Goal: Check status: Check status

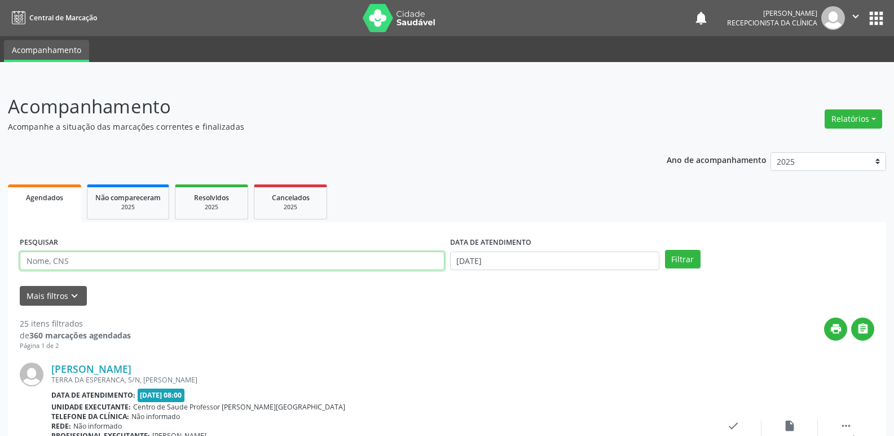
click at [98, 258] on input "text" at bounding box center [232, 260] width 425 height 19
type input "[PERSON_NAME]"
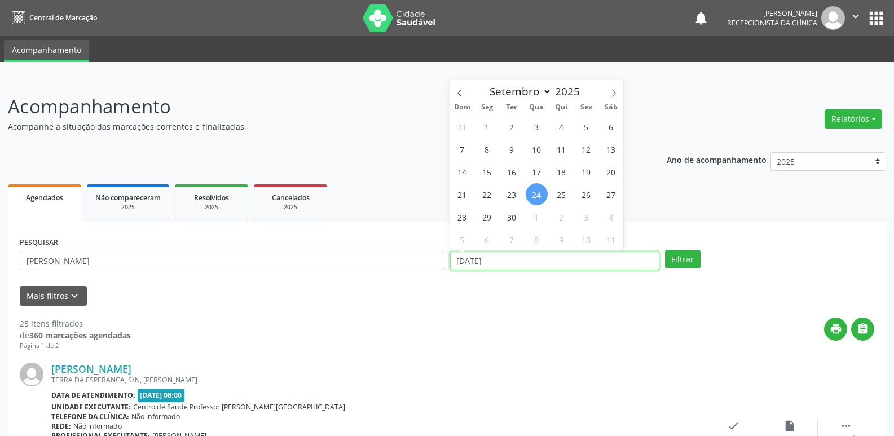
click at [559, 253] on input "[DATE]" at bounding box center [554, 260] width 209 height 19
click at [488, 123] on span "1" at bounding box center [487, 127] width 22 height 22
type input "[DATE]"
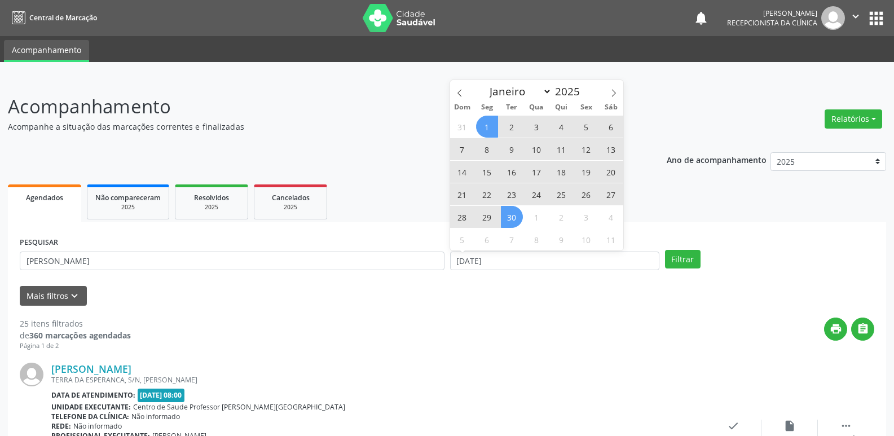
click at [515, 223] on span "30" at bounding box center [512, 217] width 22 height 22
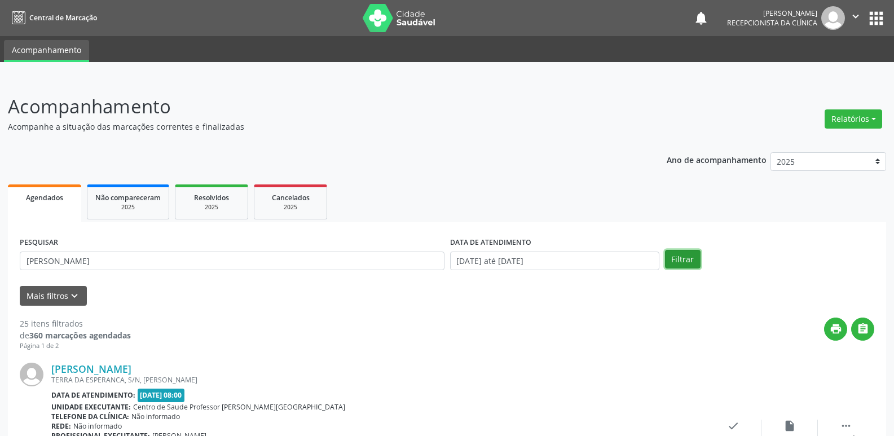
click at [688, 254] on button "Filtrar" at bounding box center [683, 259] width 36 height 19
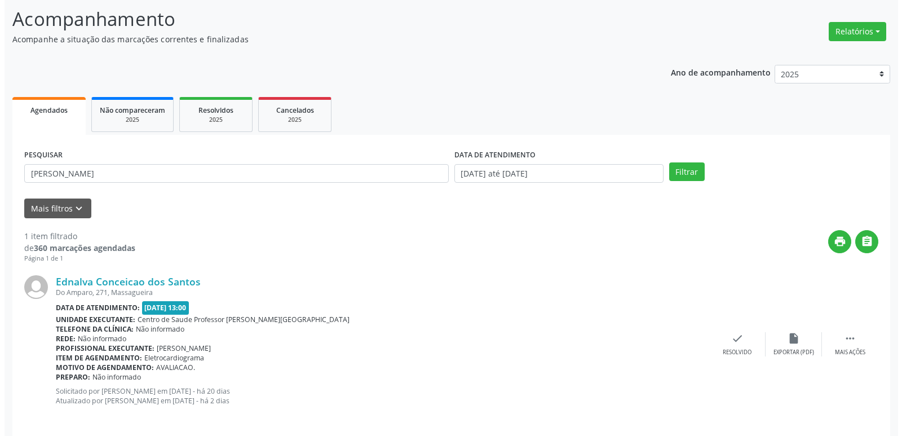
scroll to position [96, 0]
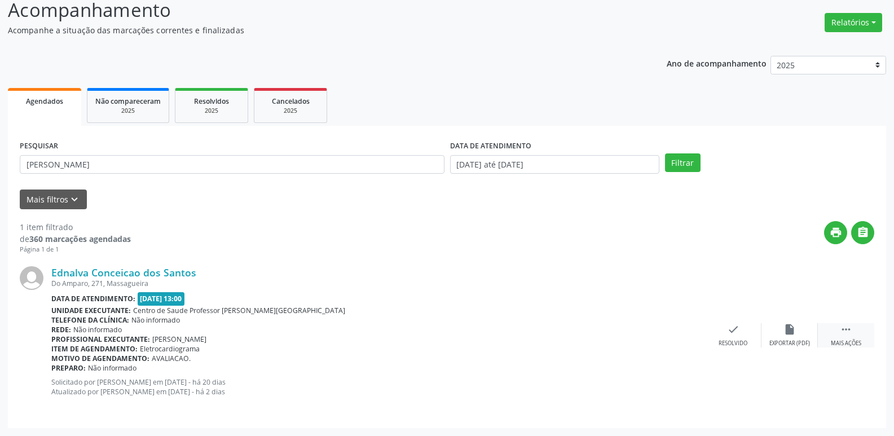
click at [846, 328] on icon "" at bounding box center [846, 329] width 12 height 12
click at [562, 329] on icon "check" at bounding box center [564, 329] width 12 height 12
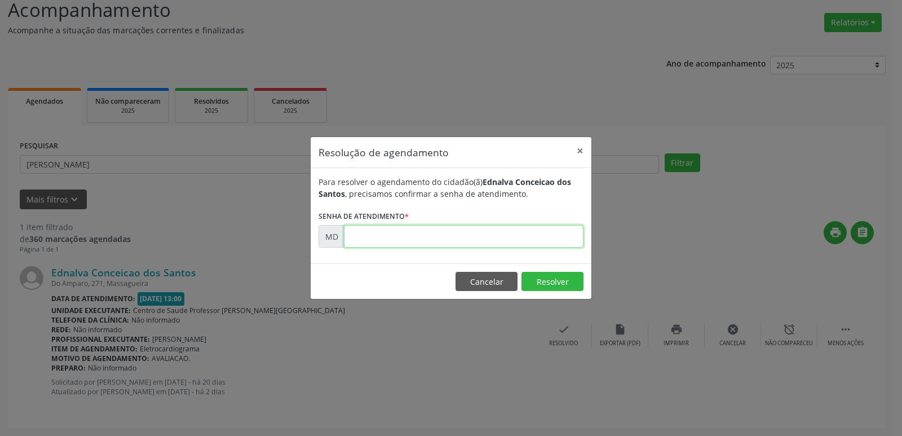
click at [355, 236] on input "text" at bounding box center [464, 236] width 240 height 23
type input "0"
type input "00008721"
click at [545, 280] on button "Resolver" at bounding box center [553, 281] width 62 height 19
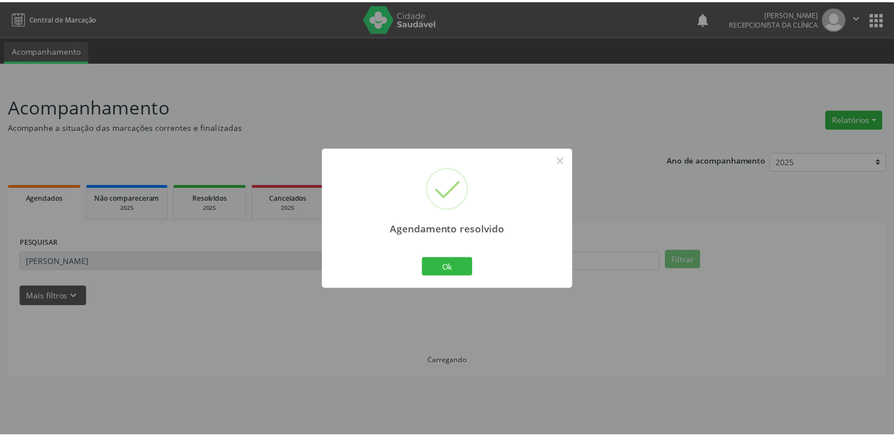
scroll to position [0, 0]
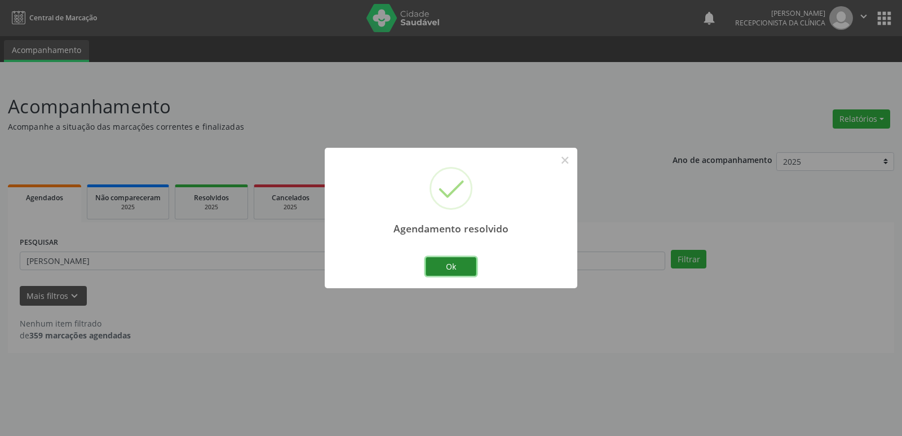
click at [446, 259] on button "Ok" at bounding box center [451, 266] width 51 height 19
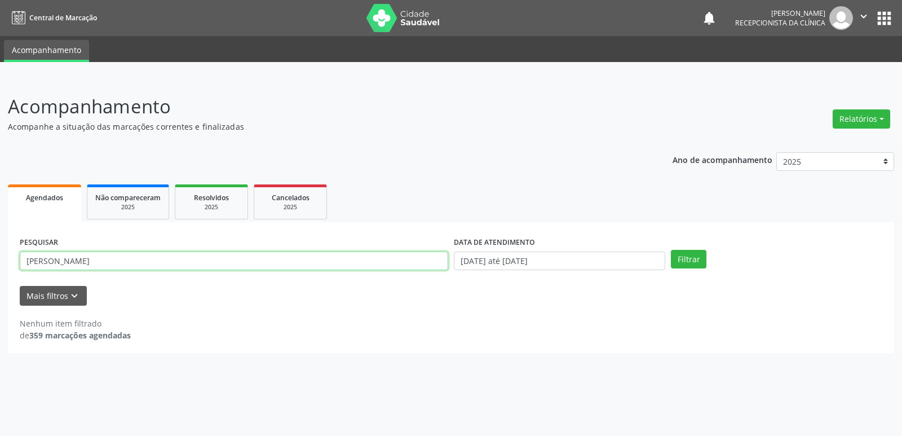
click at [168, 259] on input "[PERSON_NAME]" at bounding box center [234, 260] width 428 height 19
type input "e"
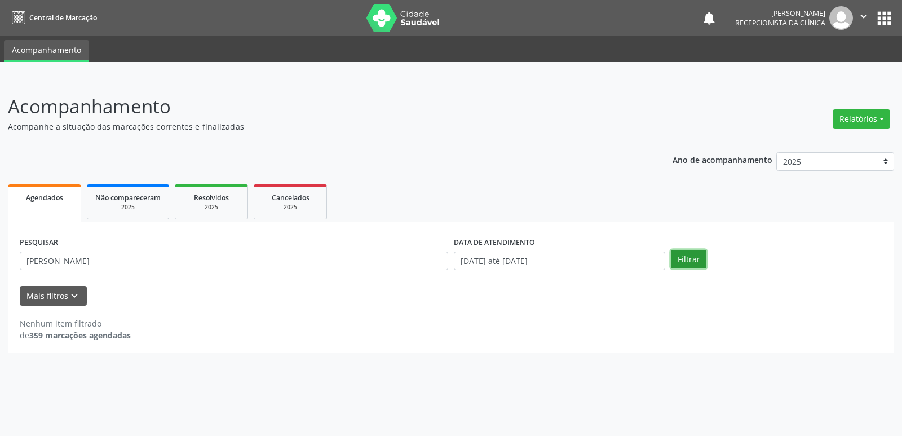
click at [688, 260] on button "Filtrar" at bounding box center [689, 259] width 36 height 19
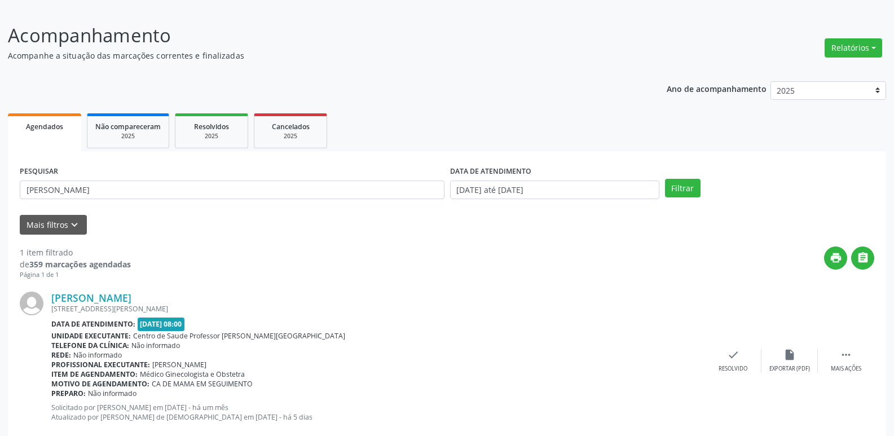
scroll to position [96, 0]
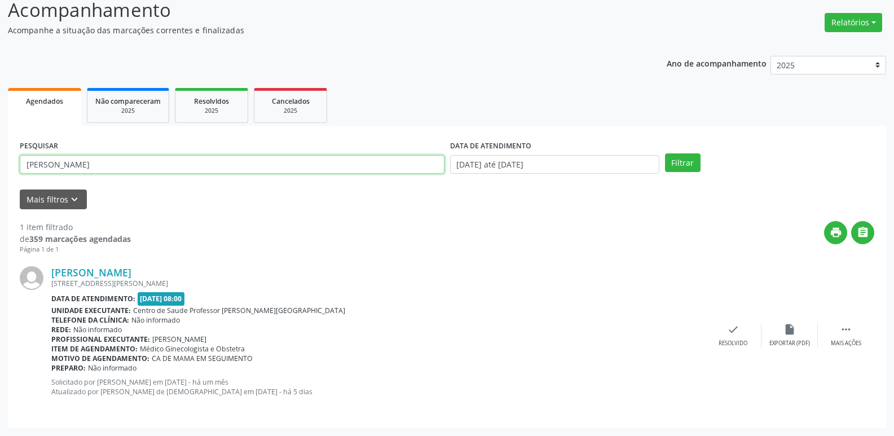
click at [131, 157] on input "[PERSON_NAME]" at bounding box center [232, 164] width 425 height 19
type input "p"
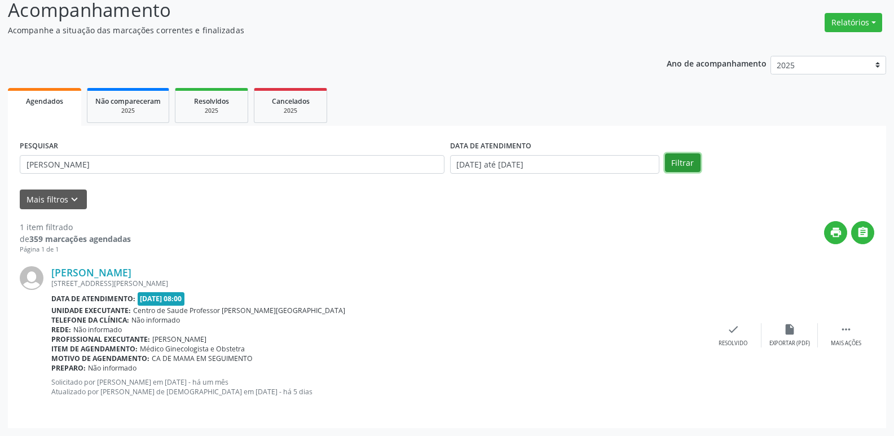
click at [688, 162] on button "Filtrar" at bounding box center [683, 162] width 36 height 19
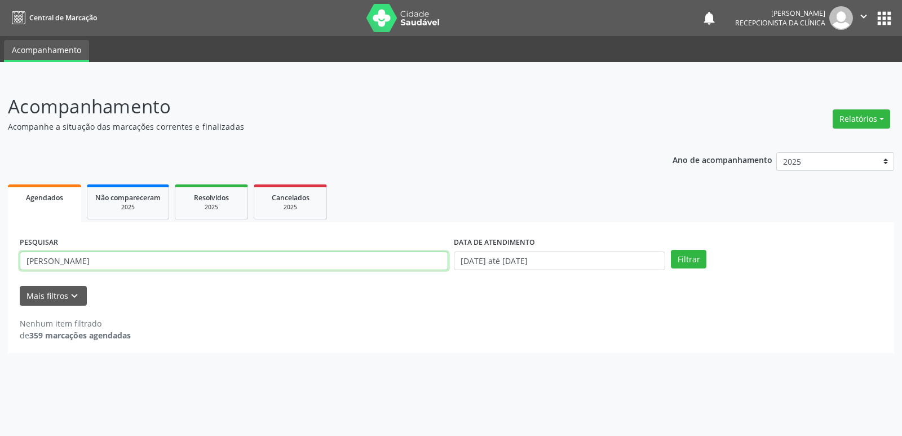
click at [139, 262] on input "[PERSON_NAME]" at bounding box center [234, 260] width 428 height 19
type input "m"
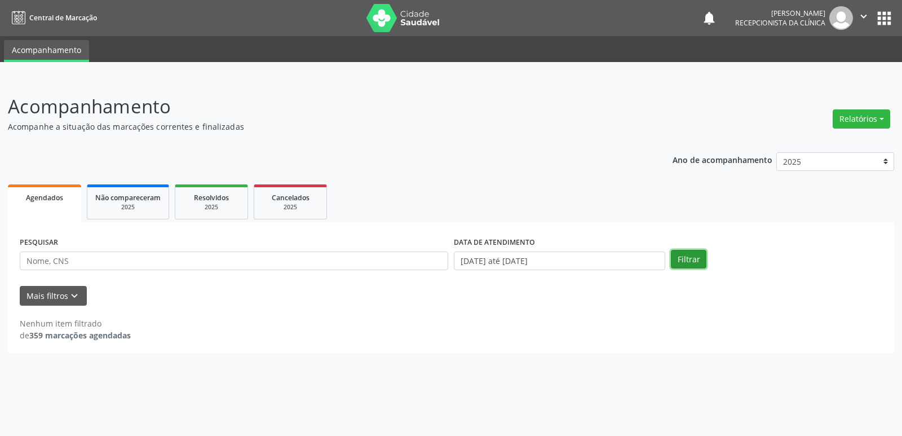
click at [682, 262] on button "Filtrar" at bounding box center [689, 259] width 36 height 19
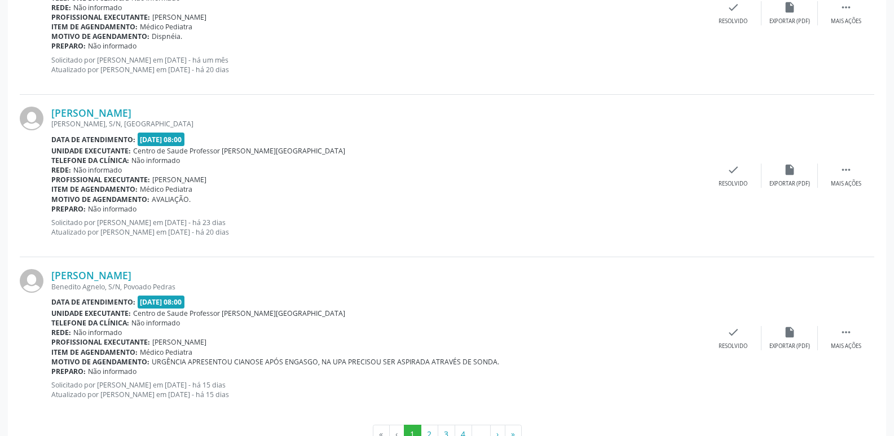
scroll to position [2428, 0]
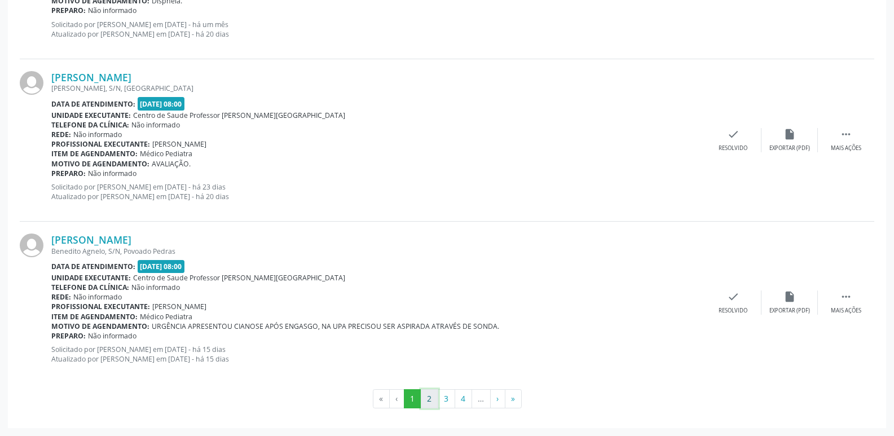
click at [428, 396] on button "2" at bounding box center [429, 398] width 17 height 19
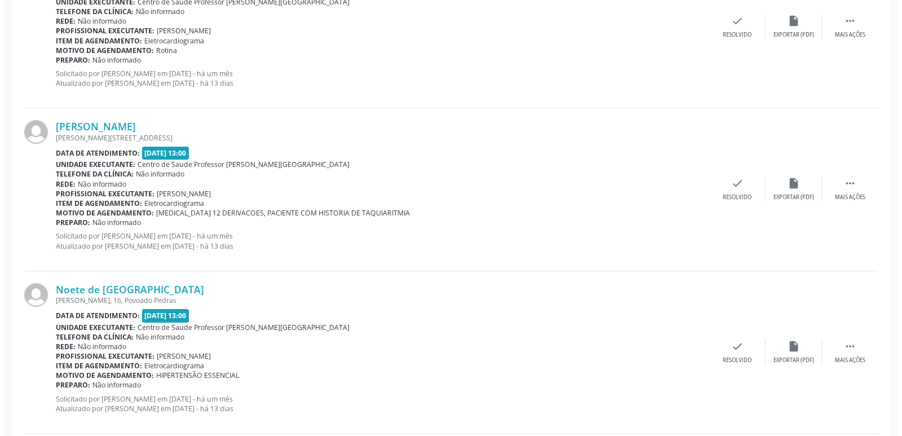
scroll to position [2086, 0]
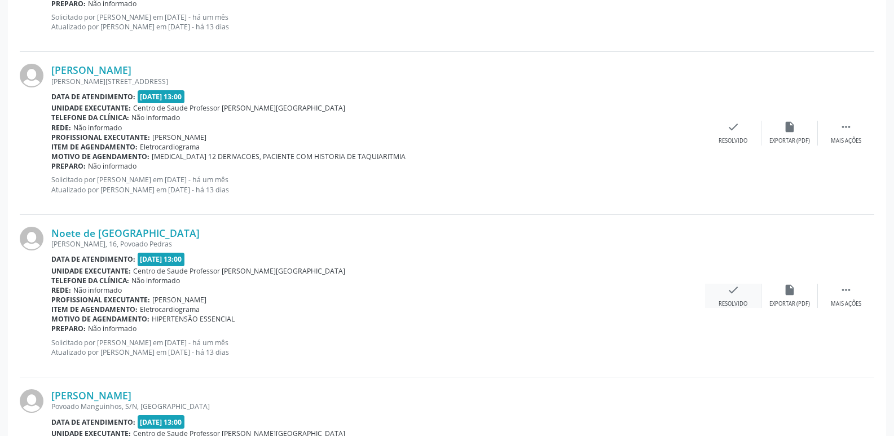
click at [728, 293] on icon "check" at bounding box center [733, 290] width 12 height 12
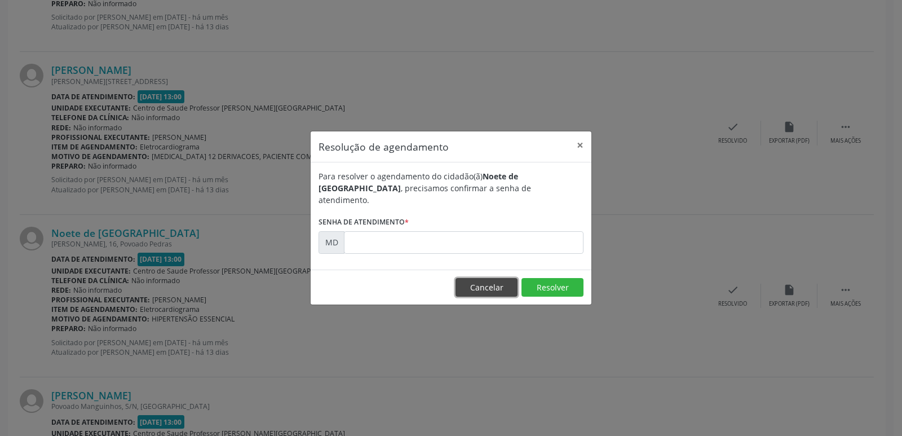
click at [492, 280] on button "Cancelar" at bounding box center [487, 287] width 62 height 19
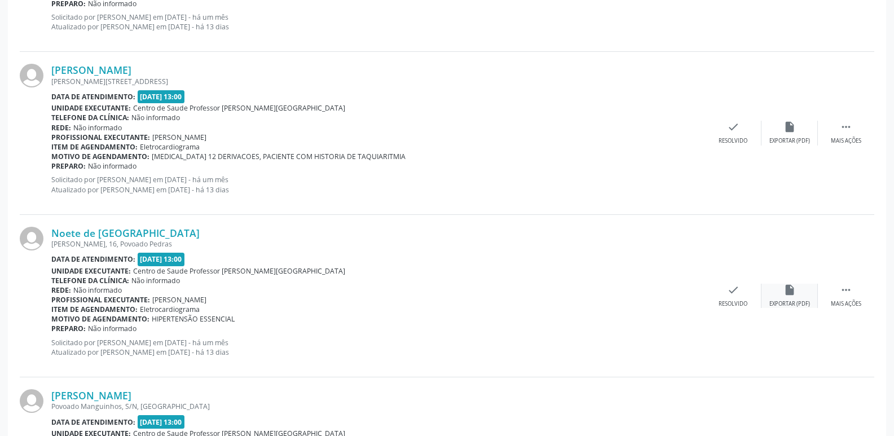
click at [784, 291] on icon "insert_drive_file" at bounding box center [789, 290] width 12 height 12
click at [737, 291] on icon "check" at bounding box center [733, 290] width 12 height 12
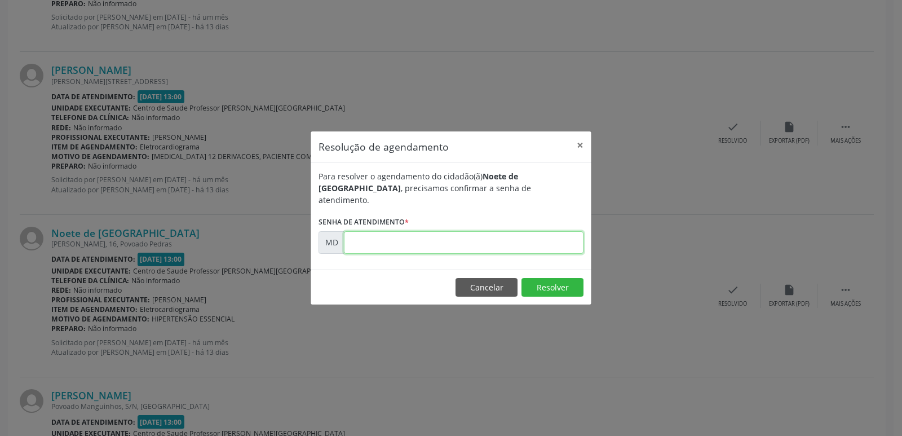
click at [346, 240] on input "text" at bounding box center [464, 242] width 240 height 23
paste input "00007871"
type input "00007871"
click at [547, 278] on button "Resolver" at bounding box center [553, 287] width 62 height 19
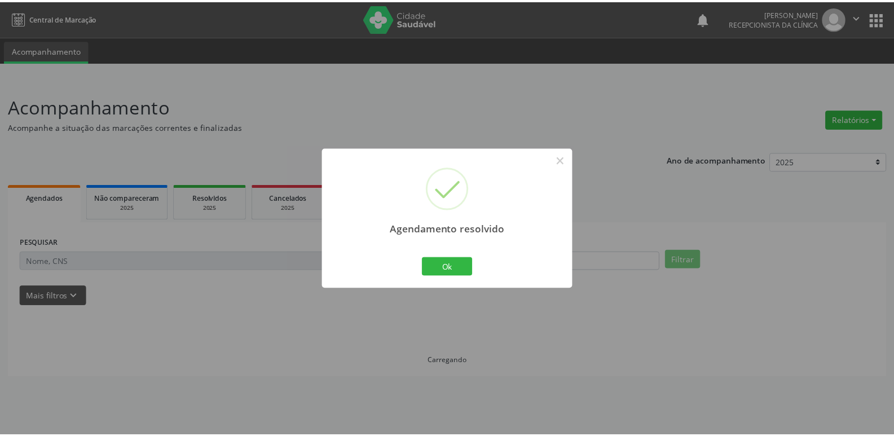
scroll to position [0, 0]
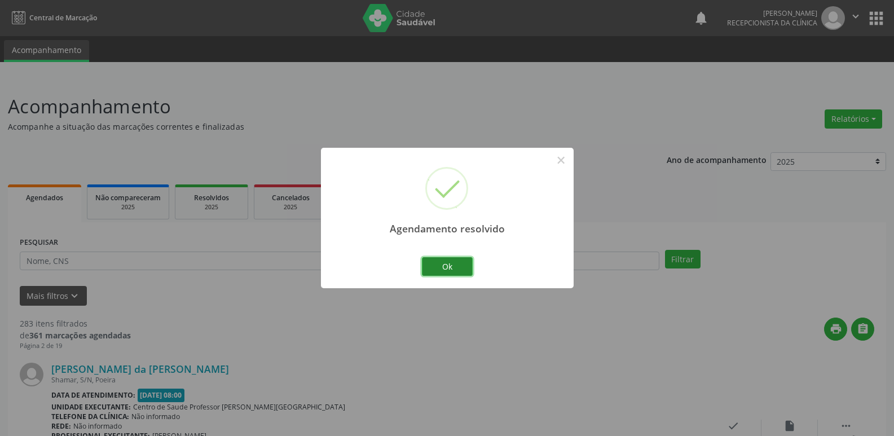
click at [456, 264] on button "Ok" at bounding box center [447, 266] width 51 height 19
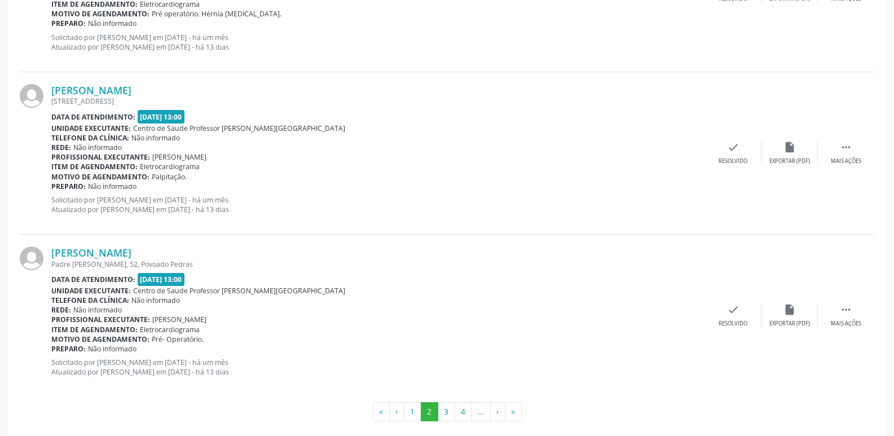
scroll to position [2404, 0]
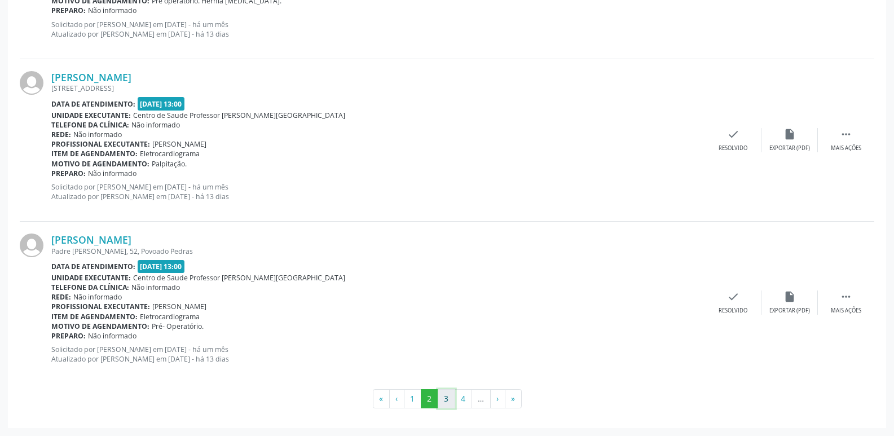
click at [447, 399] on button "3" at bounding box center [446, 398] width 17 height 19
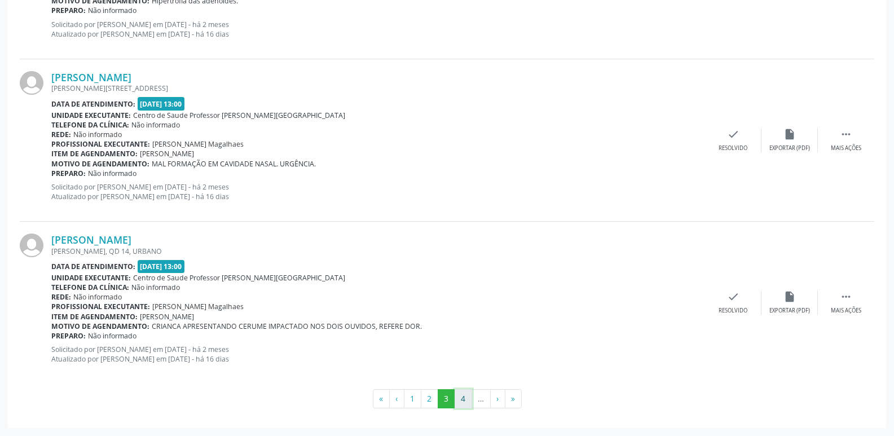
click at [463, 399] on button "4" at bounding box center [462, 398] width 17 height 19
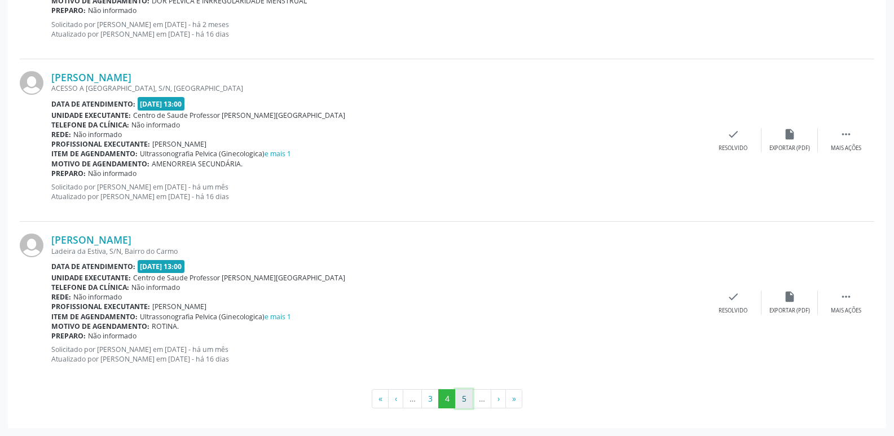
click at [460, 400] on button "5" at bounding box center [463, 398] width 17 height 19
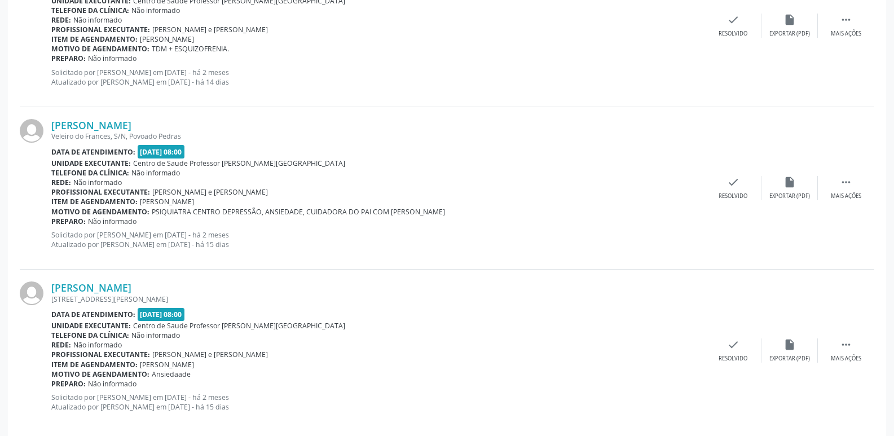
scroll to position [2416, 0]
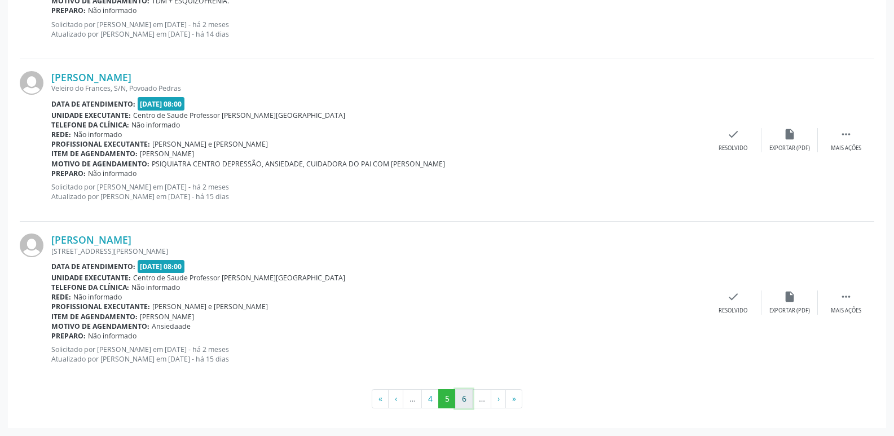
click at [464, 396] on button "6" at bounding box center [463, 398] width 17 height 19
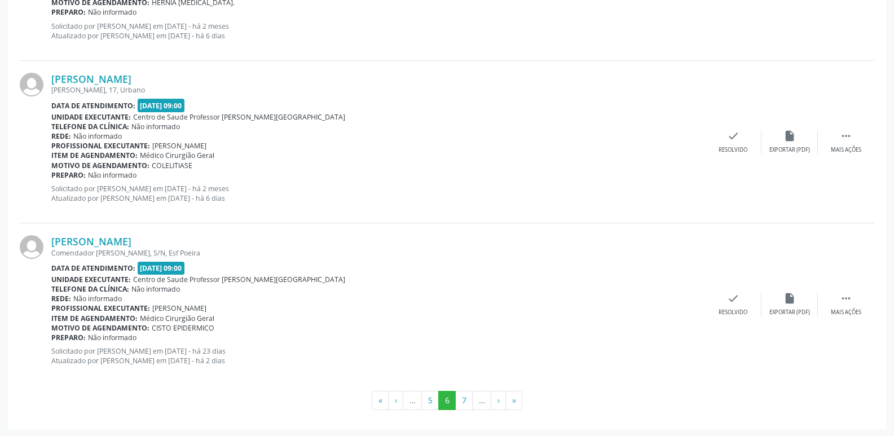
scroll to position [2404, 0]
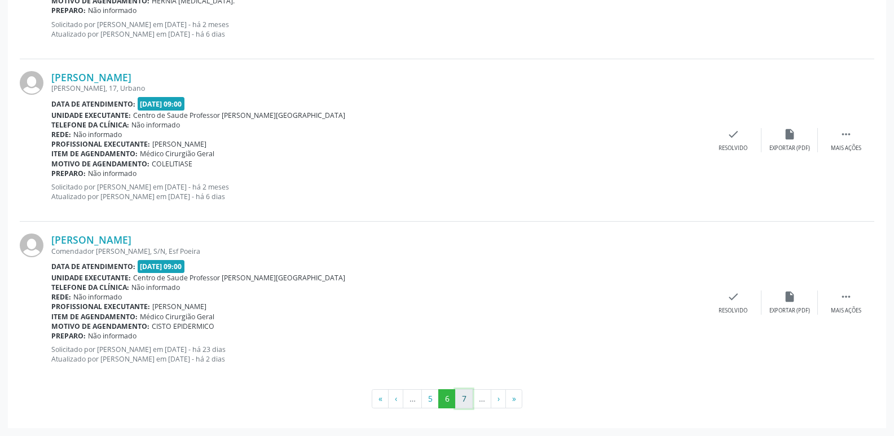
click at [465, 399] on button "7" at bounding box center [463, 398] width 17 height 19
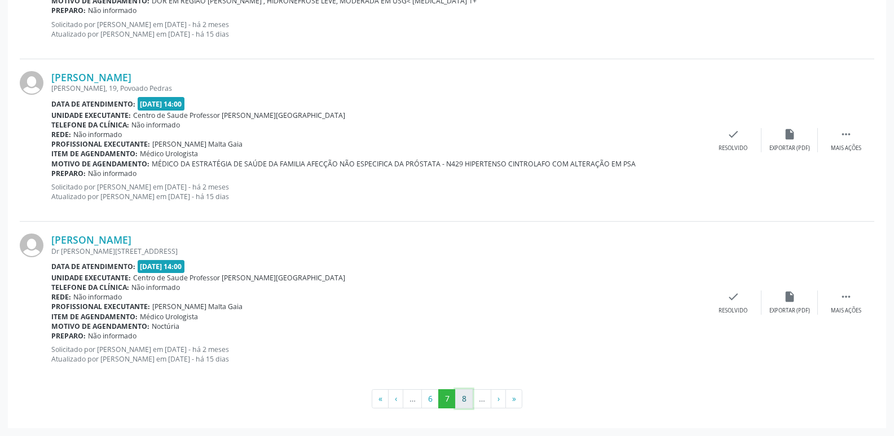
click at [466, 397] on button "8" at bounding box center [463, 398] width 17 height 19
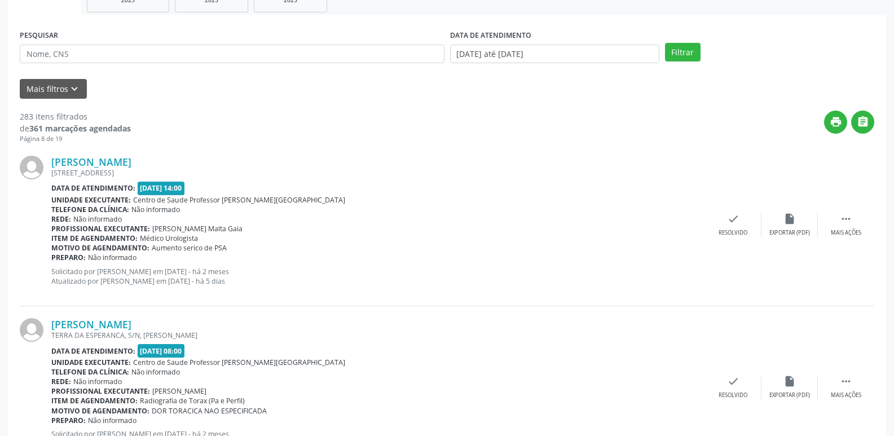
scroll to position [0, 0]
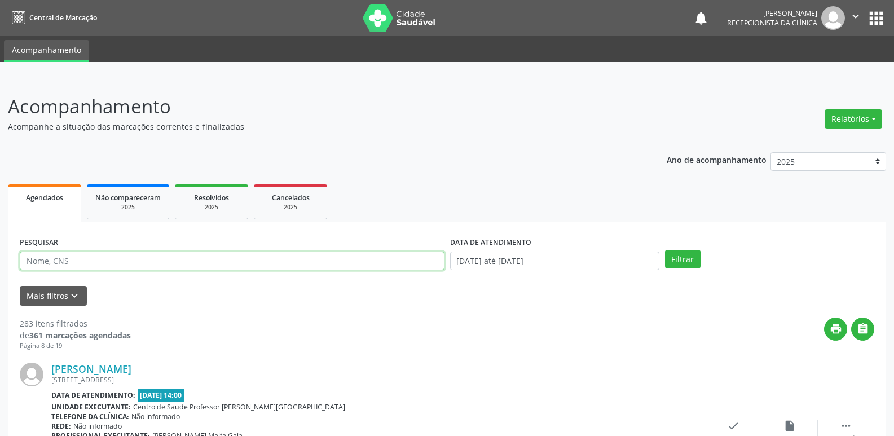
click at [70, 259] on input "text" at bounding box center [232, 260] width 425 height 19
click at [686, 258] on button "Filtrar" at bounding box center [683, 259] width 36 height 19
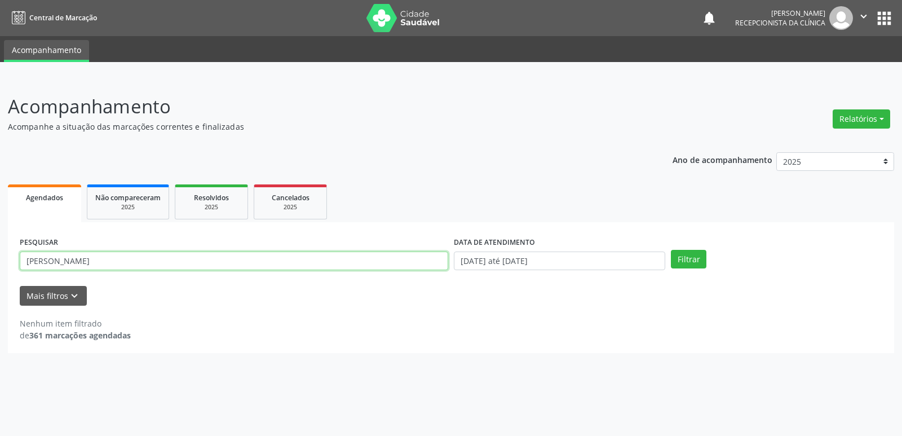
click at [122, 251] on input "[PERSON_NAME]" at bounding box center [234, 260] width 428 height 19
type input "m"
click at [91, 254] on input "text" at bounding box center [234, 260] width 428 height 19
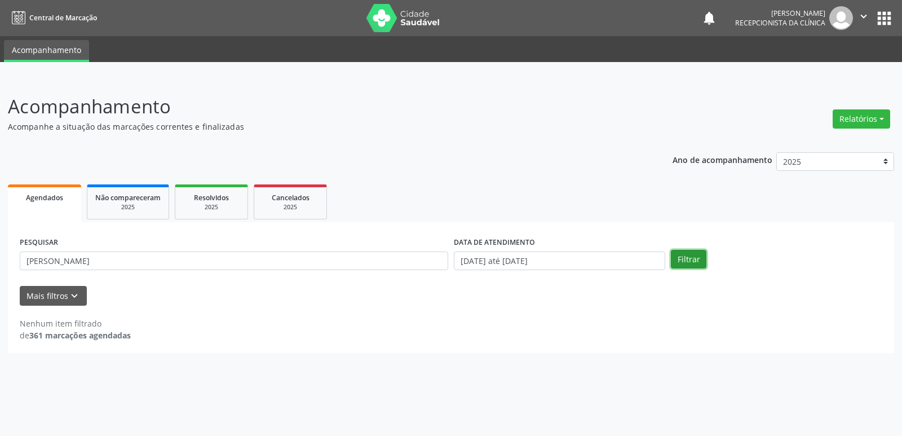
click at [696, 259] on button "Filtrar" at bounding box center [689, 259] width 36 height 19
click at [35, 192] on div "Agendados" at bounding box center [45, 197] width 58 height 12
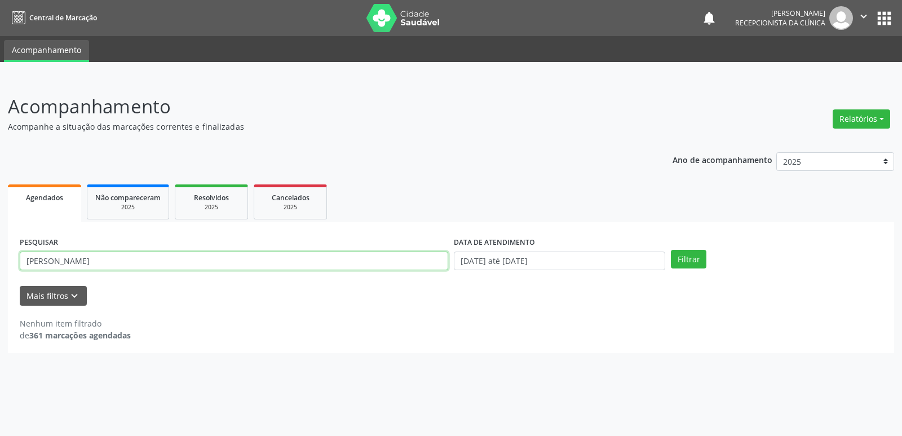
click at [138, 260] on input "[PERSON_NAME]" at bounding box center [234, 260] width 428 height 19
type input "m"
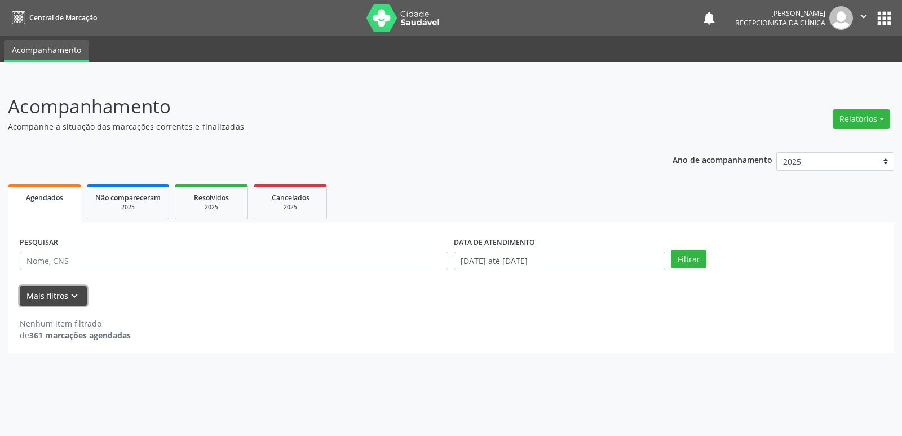
click at [73, 294] on icon "keyboard_arrow_down" at bounding box center [74, 296] width 12 height 12
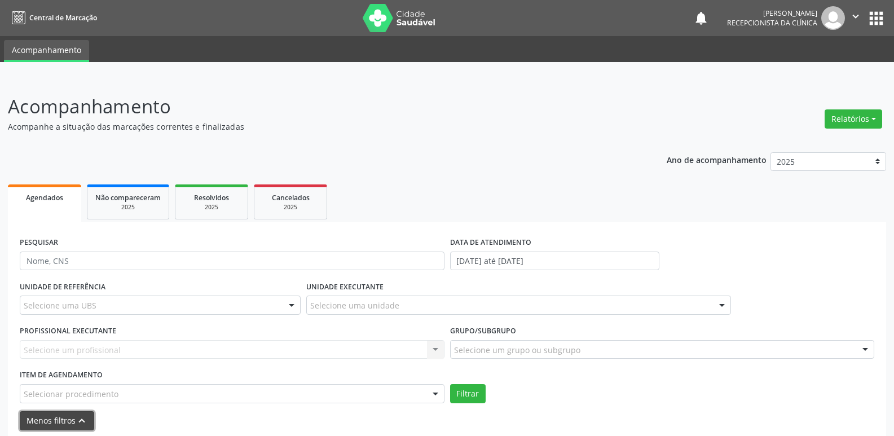
scroll to position [50, 0]
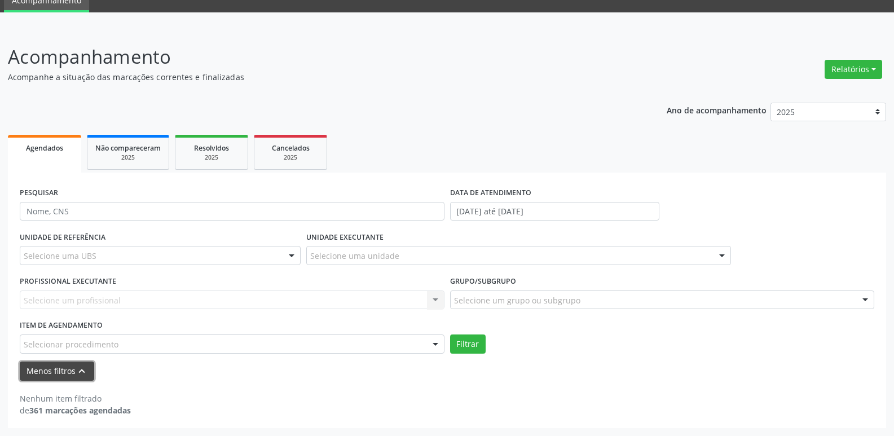
click at [83, 370] on icon "keyboard_arrow_up" at bounding box center [82, 371] width 12 height 12
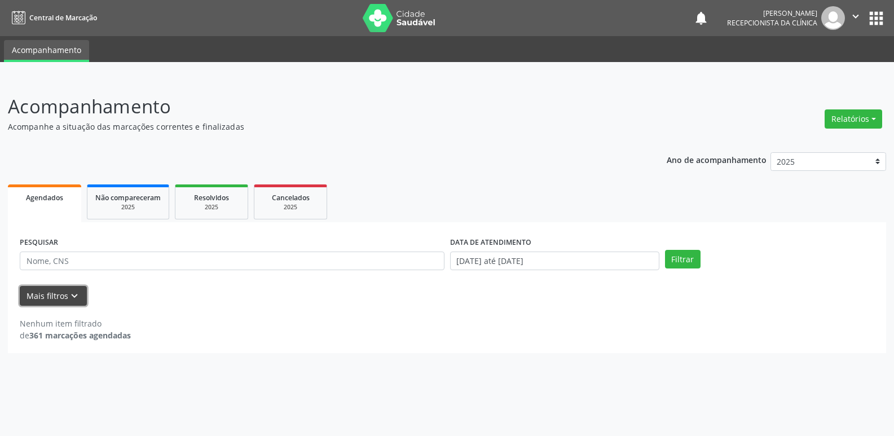
scroll to position [0, 0]
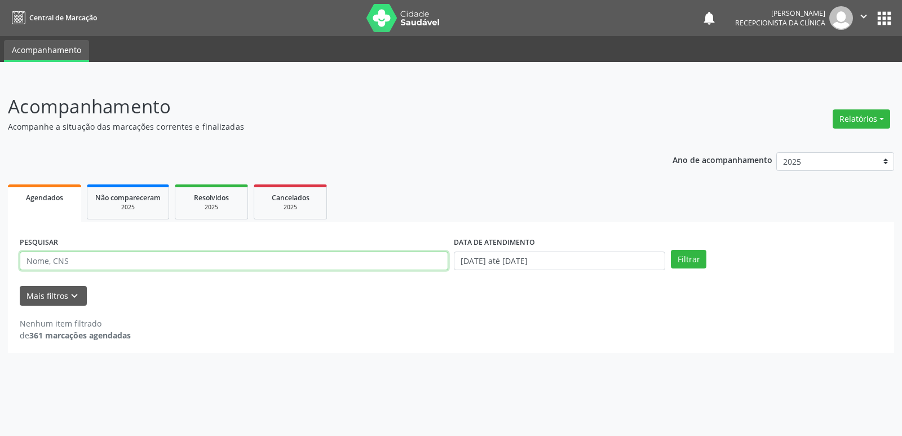
click at [66, 262] on input "text" at bounding box center [234, 260] width 428 height 19
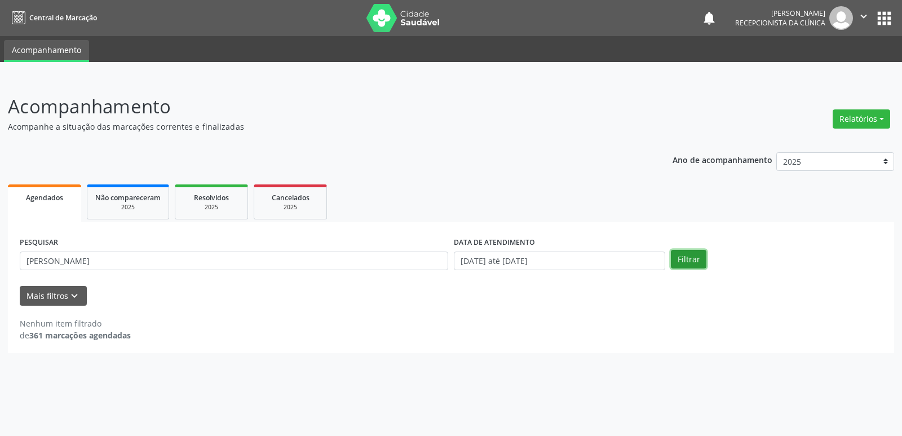
click at [696, 257] on button "Filtrar" at bounding box center [689, 259] width 36 height 19
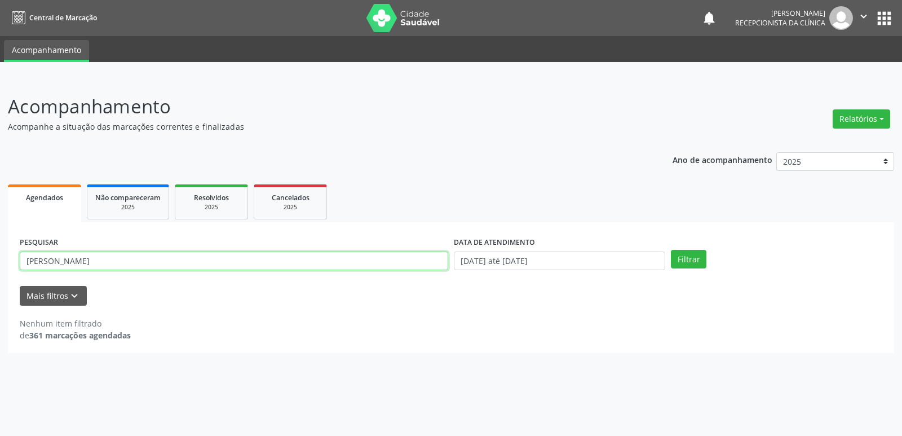
click at [174, 262] on input "[PERSON_NAME]" at bounding box center [234, 260] width 428 height 19
type input "m"
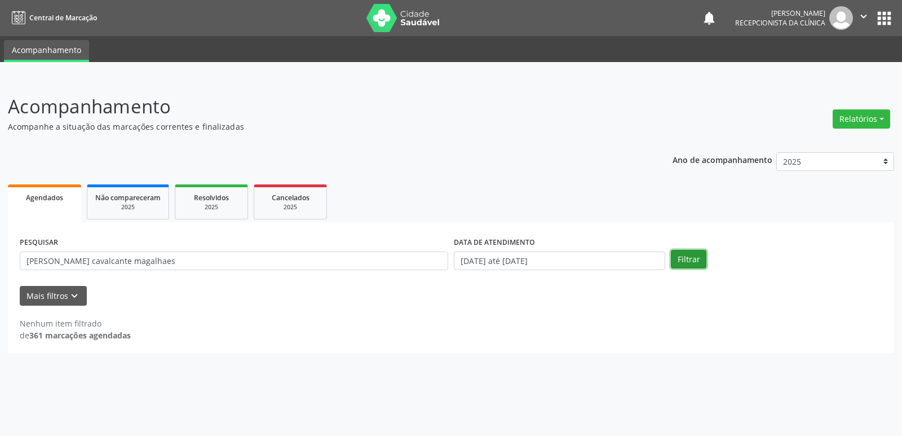
click at [684, 261] on button "Filtrar" at bounding box center [689, 259] width 36 height 19
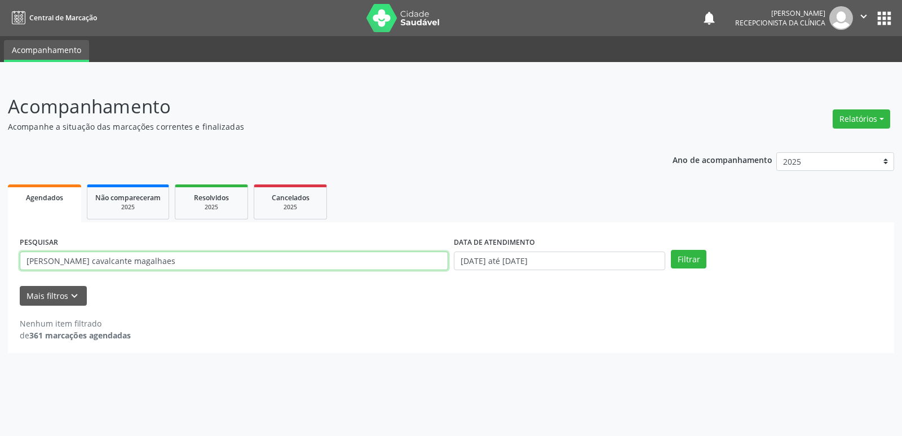
click at [185, 266] on input "[PERSON_NAME] cavalcante magalhaes" at bounding box center [234, 260] width 428 height 19
type input "m"
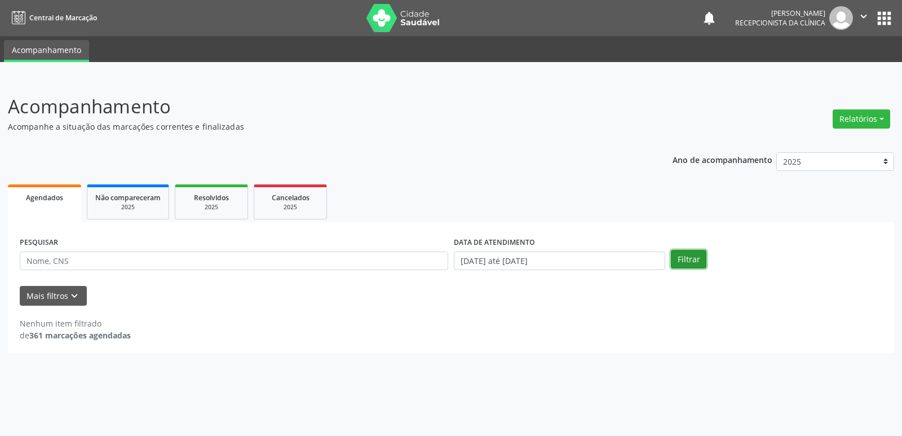
click at [697, 260] on button "Filtrar" at bounding box center [689, 259] width 36 height 19
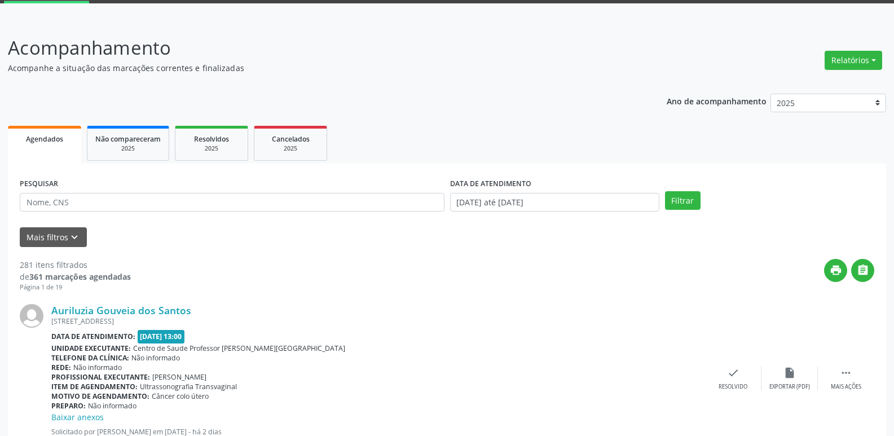
scroll to position [56, 0]
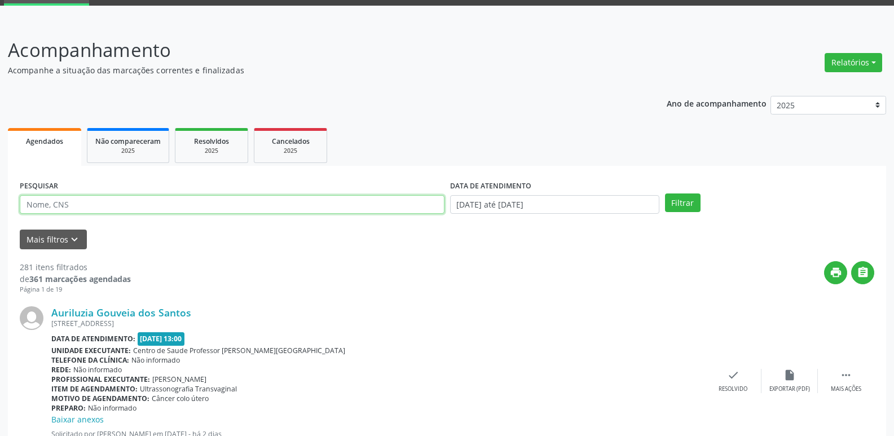
click at [39, 201] on input "text" at bounding box center [232, 204] width 425 height 19
click at [690, 202] on button "Filtrar" at bounding box center [683, 202] width 36 height 19
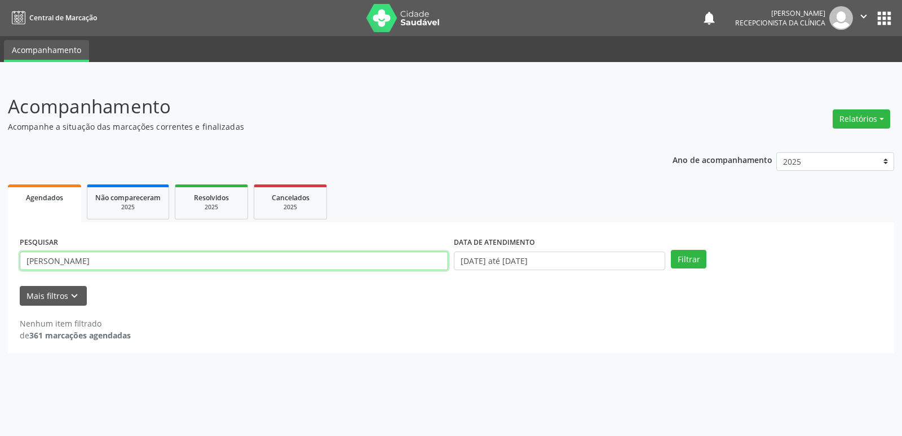
click at [191, 264] on input "[PERSON_NAME]" at bounding box center [234, 260] width 428 height 19
type input "m"
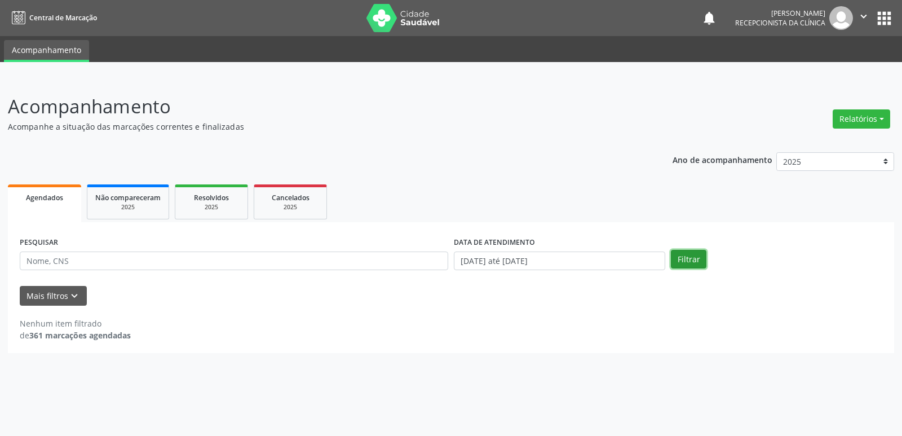
click at [692, 258] on button "Filtrar" at bounding box center [689, 259] width 36 height 19
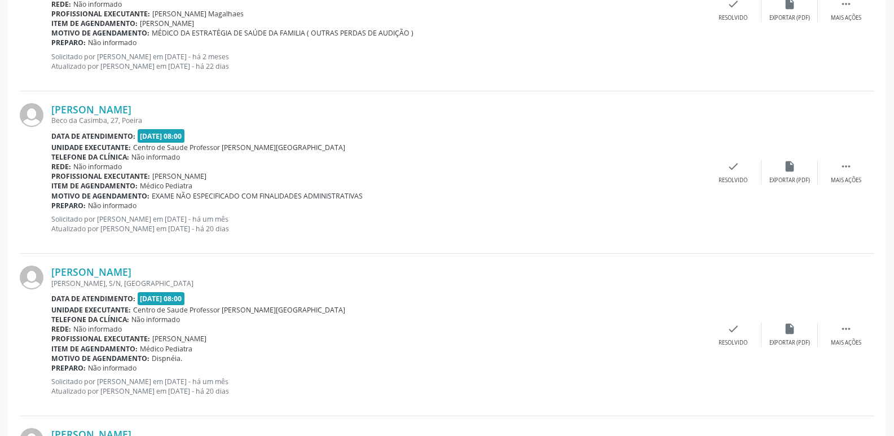
scroll to position [1748, 0]
